Goal: Information Seeking & Learning: Learn about a topic

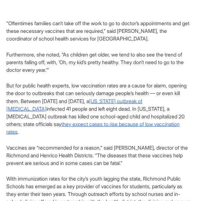
scroll to position [400, 0]
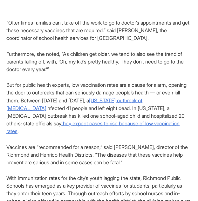
click at [103, 100] on p "But for public health experts, low vaccination rates are a cause for alarm, ope…" at bounding box center [99, 108] width 186 height 54
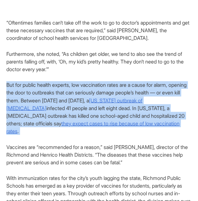
click at [103, 100] on p "But for public health experts, low vaccination rates are a cause for alarm, ope…" at bounding box center [99, 108] width 186 height 54
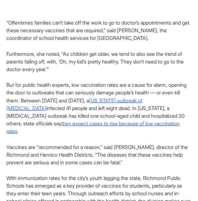
click at [103, 100] on p "But for public health experts, low vaccination rates are a cause for alarm, ope…" at bounding box center [99, 108] width 186 height 54
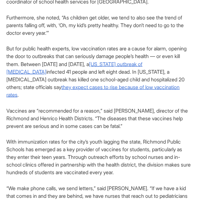
scroll to position [437, 0]
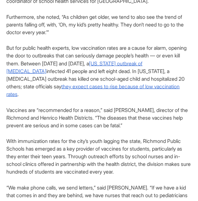
click at [103, 116] on p "Vaccines are “recommended for a reason,” said [PERSON_NAME], director of the Ri…" at bounding box center [99, 117] width 186 height 23
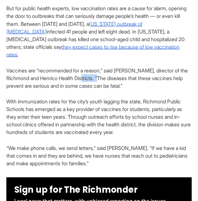
scroll to position [477, 0]
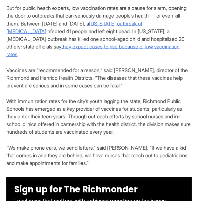
click at [103, 116] on p "With immunization rates for the city’s youth lagging the state, Richmond Public…" at bounding box center [99, 116] width 186 height 38
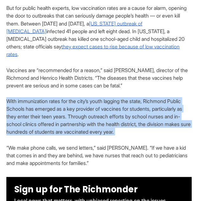
click at [103, 116] on p "With immunization rates for the city’s youth lagging the state, Richmond Public…" at bounding box center [99, 116] width 186 height 38
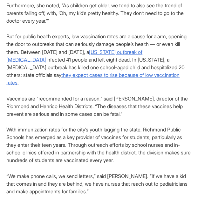
scroll to position [448, 0]
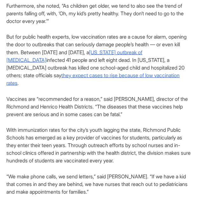
click at [103, 98] on p "Vaccines are “recommended for a reason,” said [PERSON_NAME], director of the Ri…" at bounding box center [99, 106] width 186 height 23
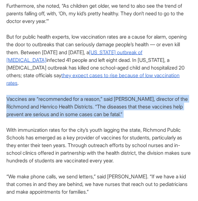
click at [103, 98] on p "Vaccines are “recommended for a reason,” said [PERSON_NAME], director of the Ri…" at bounding box center [99, 106] width 186 height 23
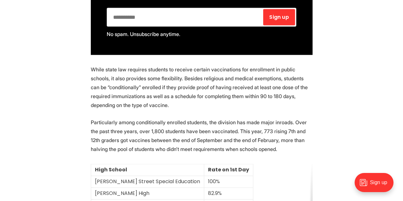
scroll to position [766, 0]
